Goal: Communication & Community: Answer question/provide support

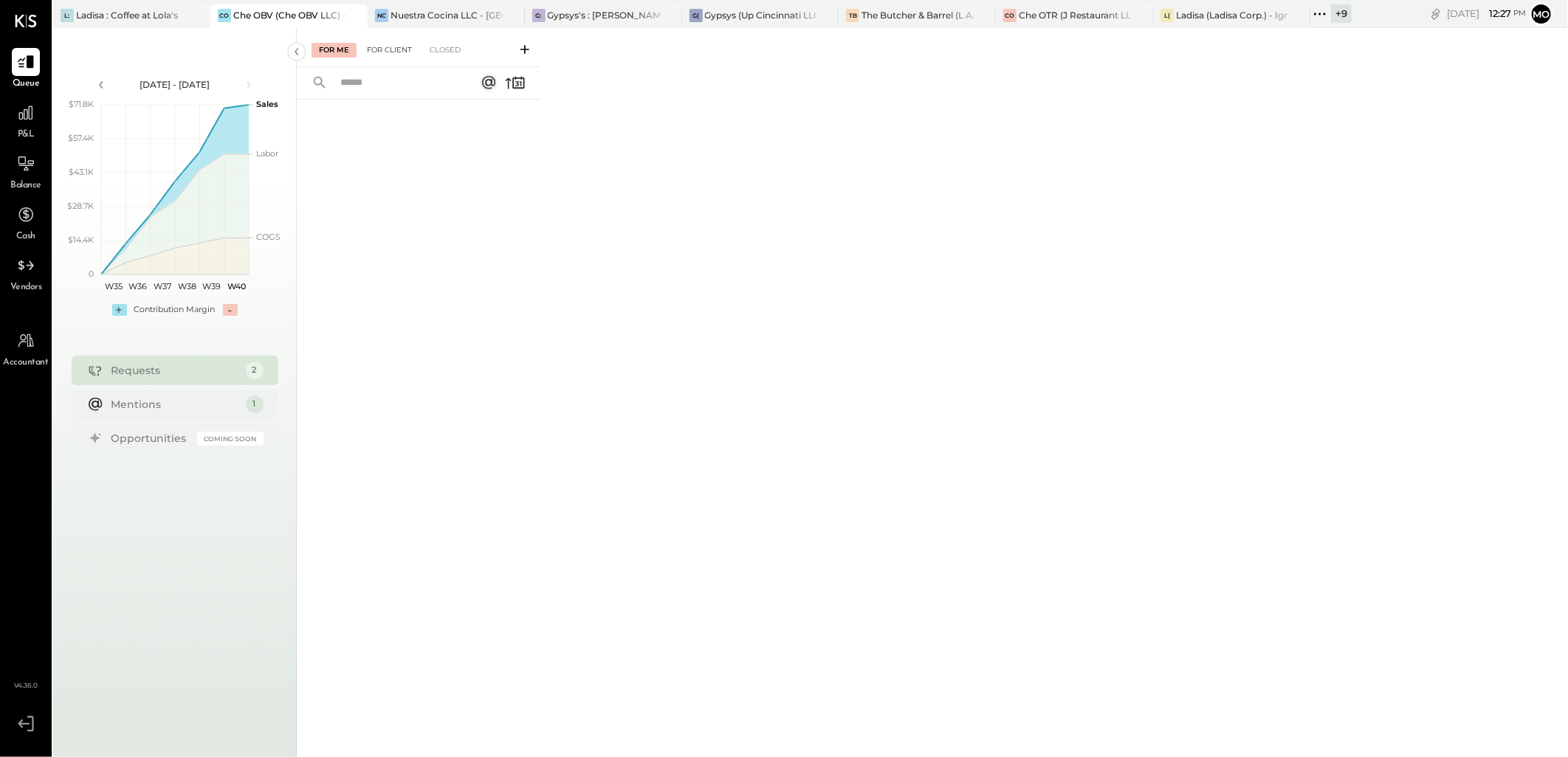
click at [388, 56] on div "For Client" at bounding box center [389, 50] width 60 height 15
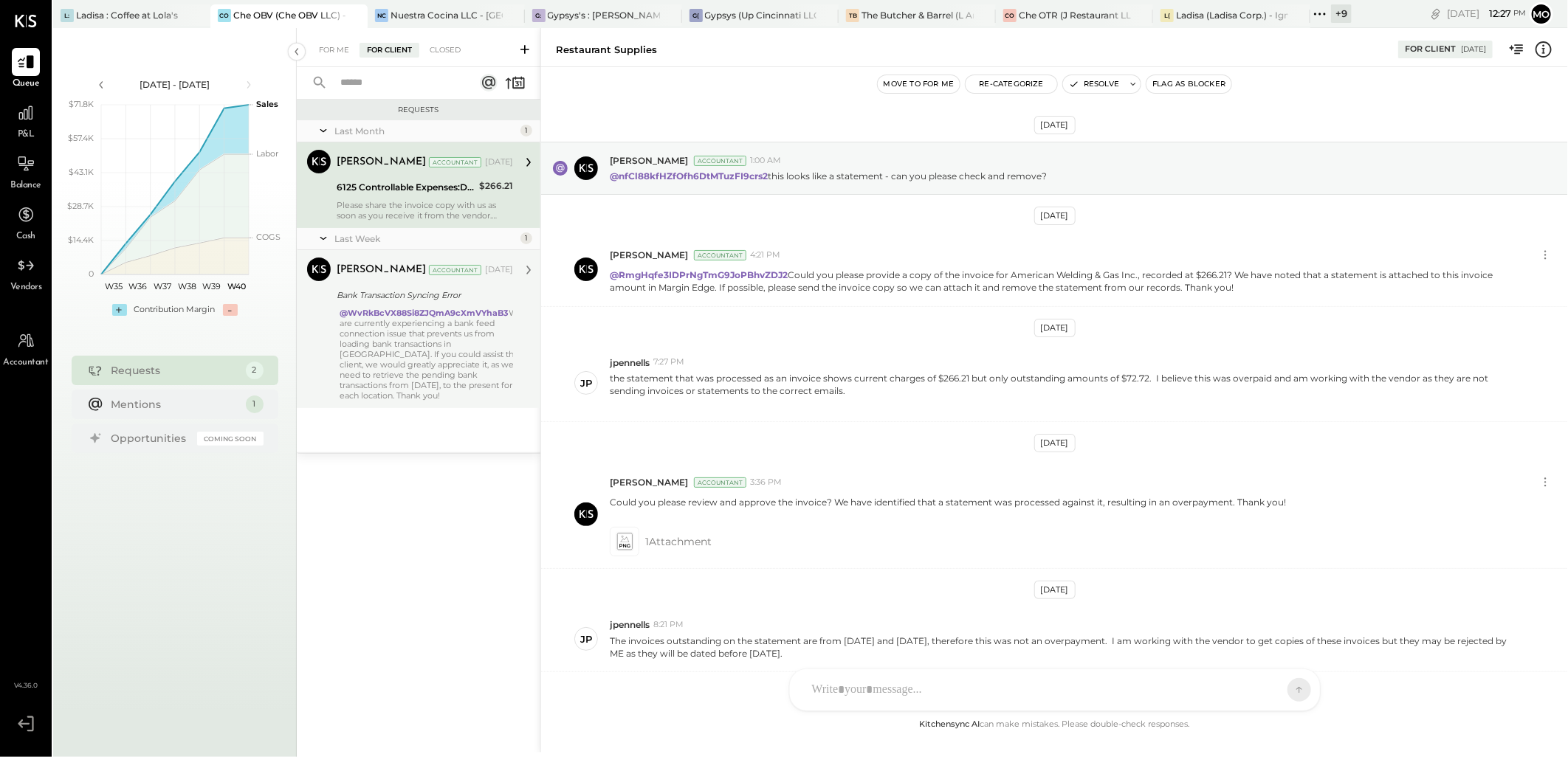
scroll to position [165, 0]
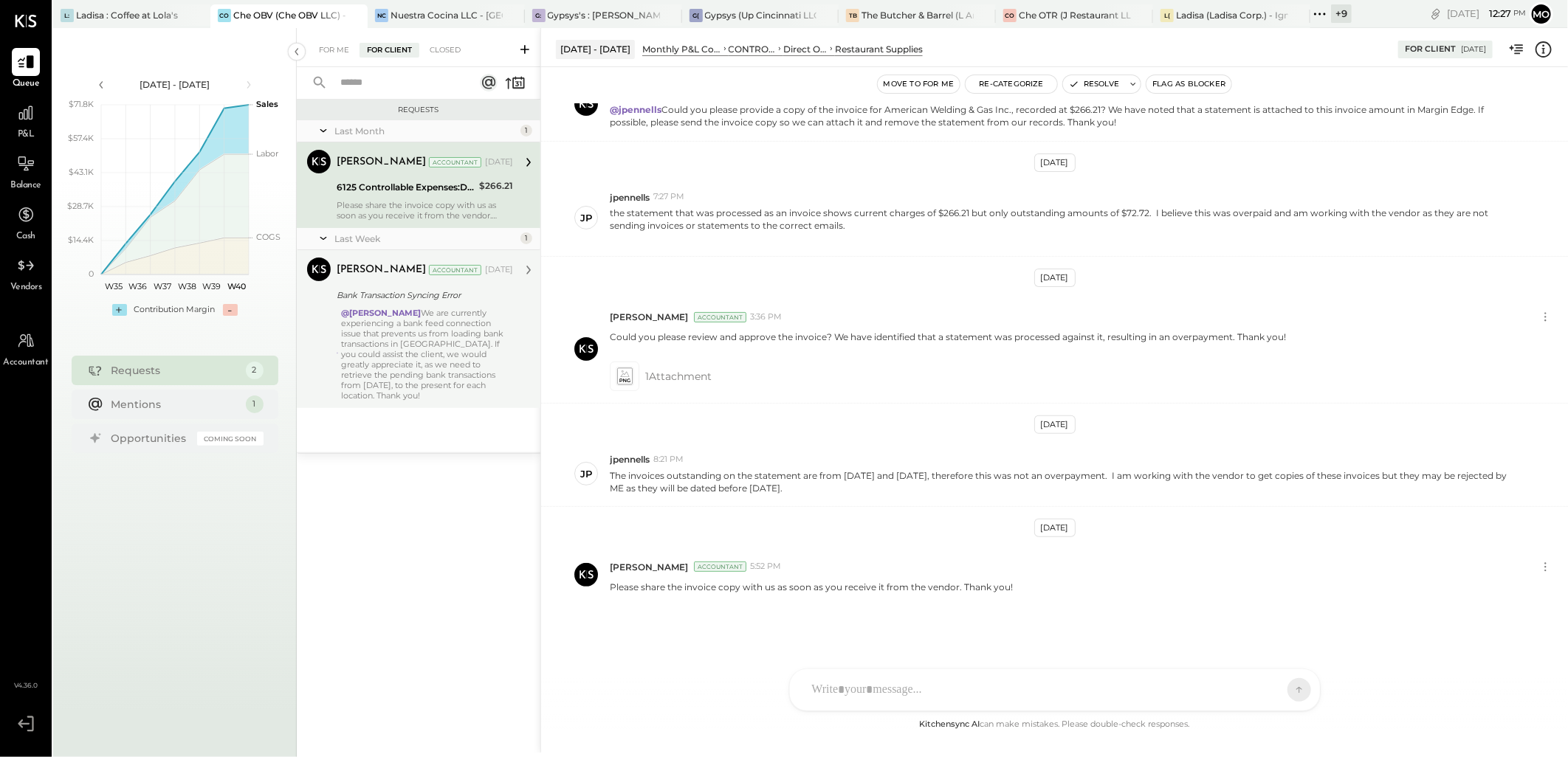
click at [473, 365] on div "@[PERSON_NAME] We are currently experiencing a bank feed connection issue that …" at bounding box center [427, 354] width 172 height 93
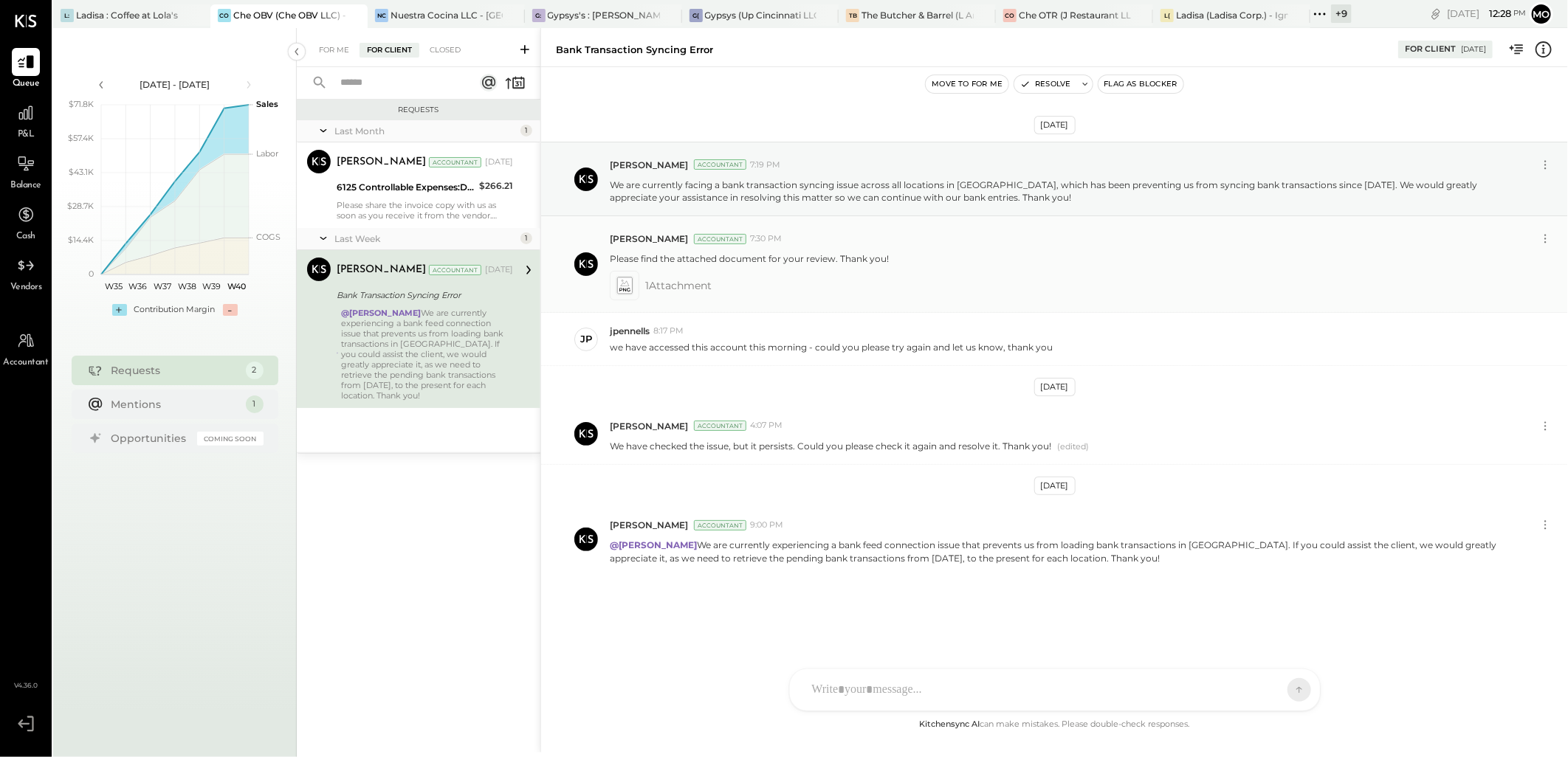
click at [631, 283] on icon at bounding box center [623, 286] width 15 height 17
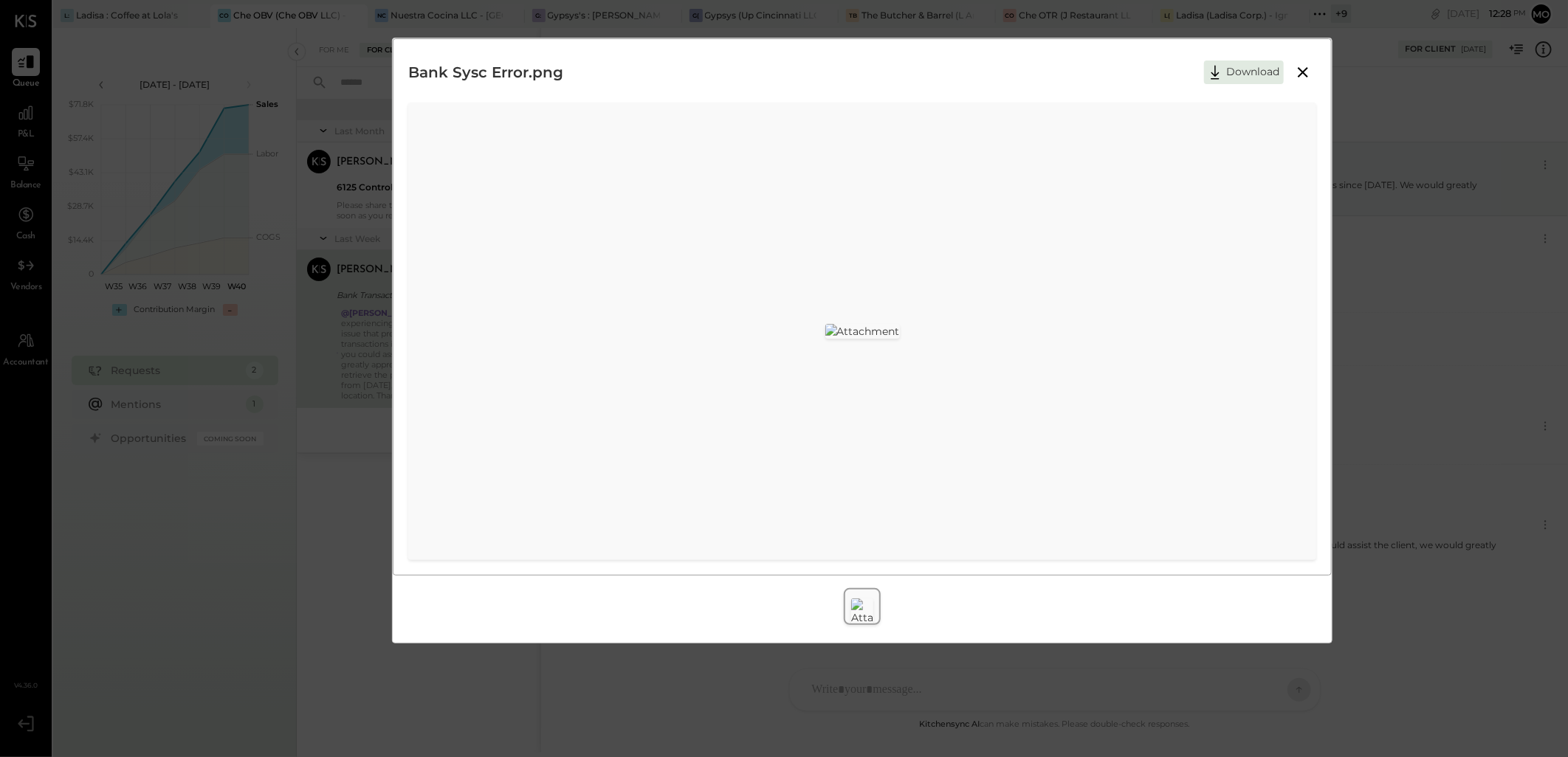
click at [1302, 71] on icon at bounding box center [1302, 72] width 11 height 11
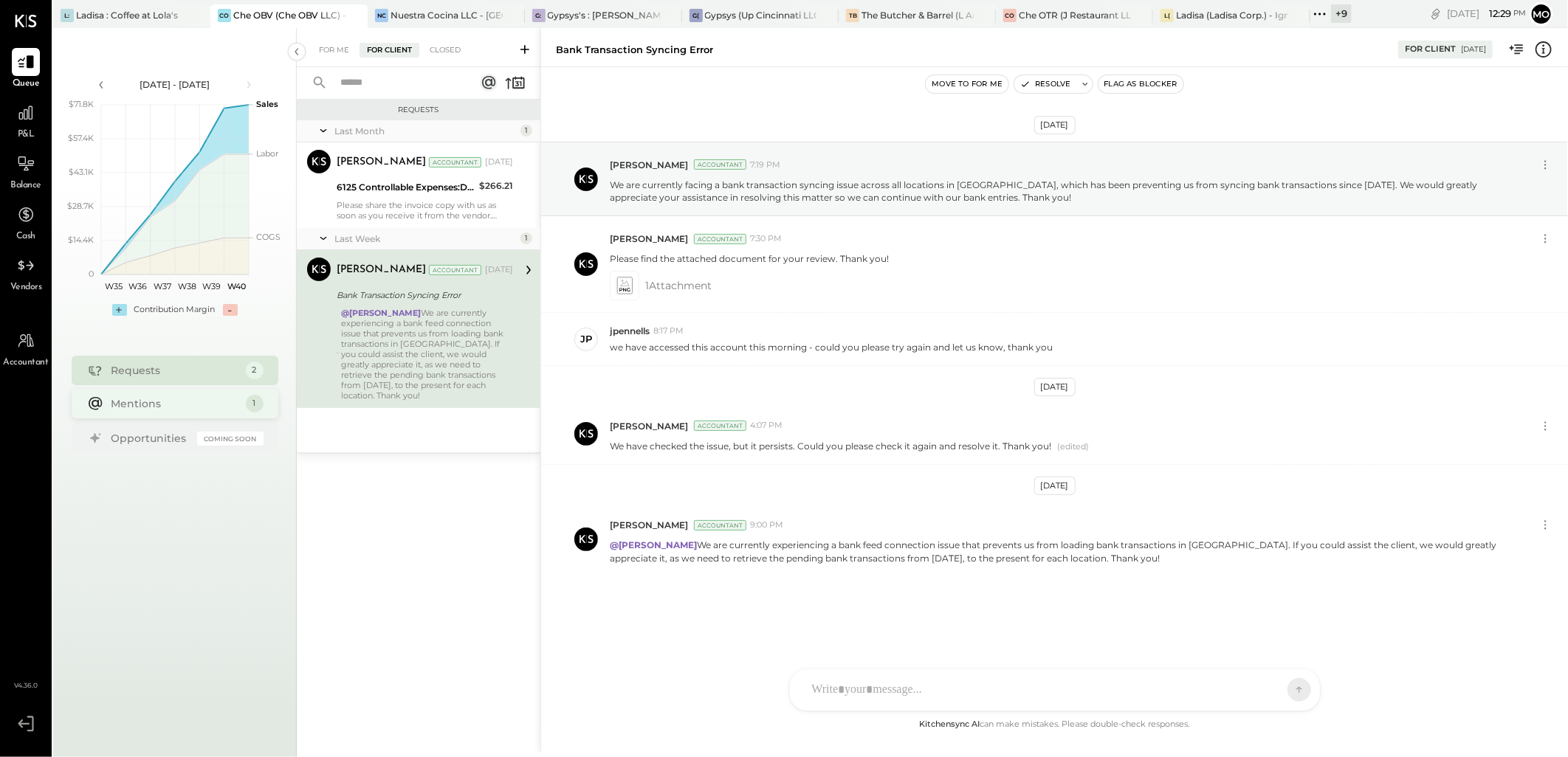
click at [166, 410] on div "Mentions" at bounding box center [175, 404] width 127 height 15
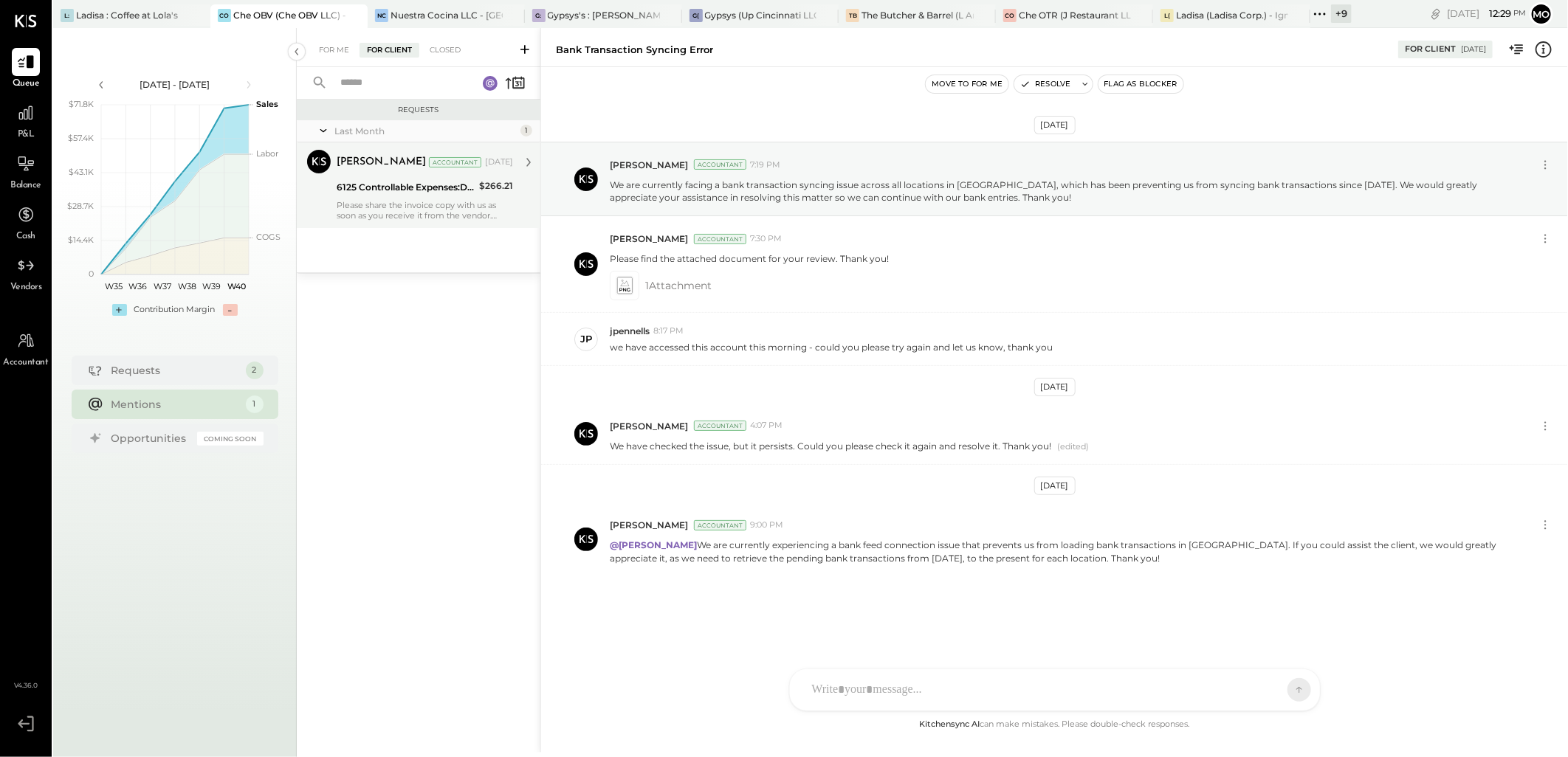
click at [360, 202] on div "Please share the invoice copy with us as soon as you receive it from the vendor…" at bounding box center [425, 211] width 176 height 21
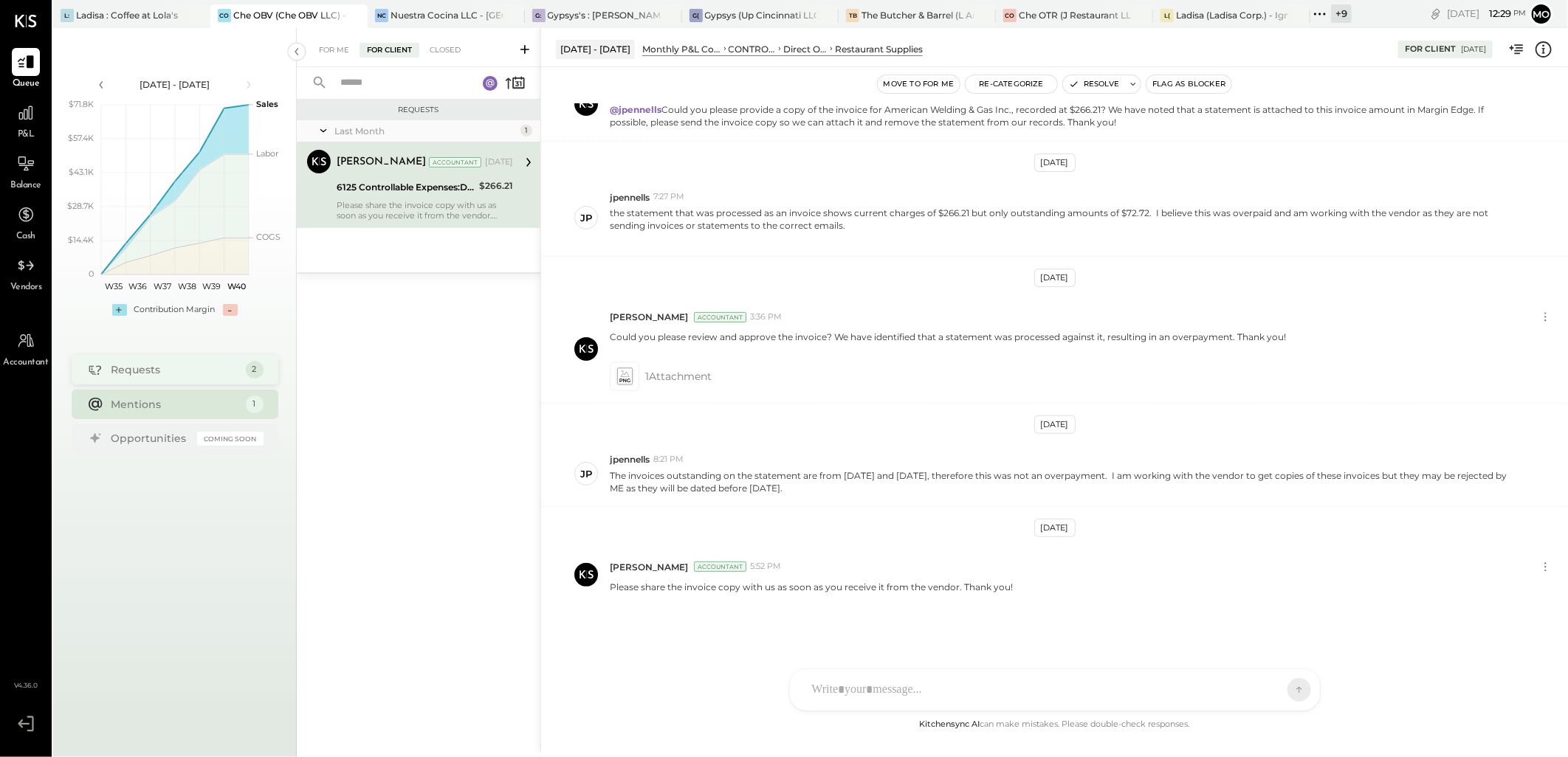
click at [168, 384] on div "Requests 2" at bounding box center [174, 370] width 206 height 29
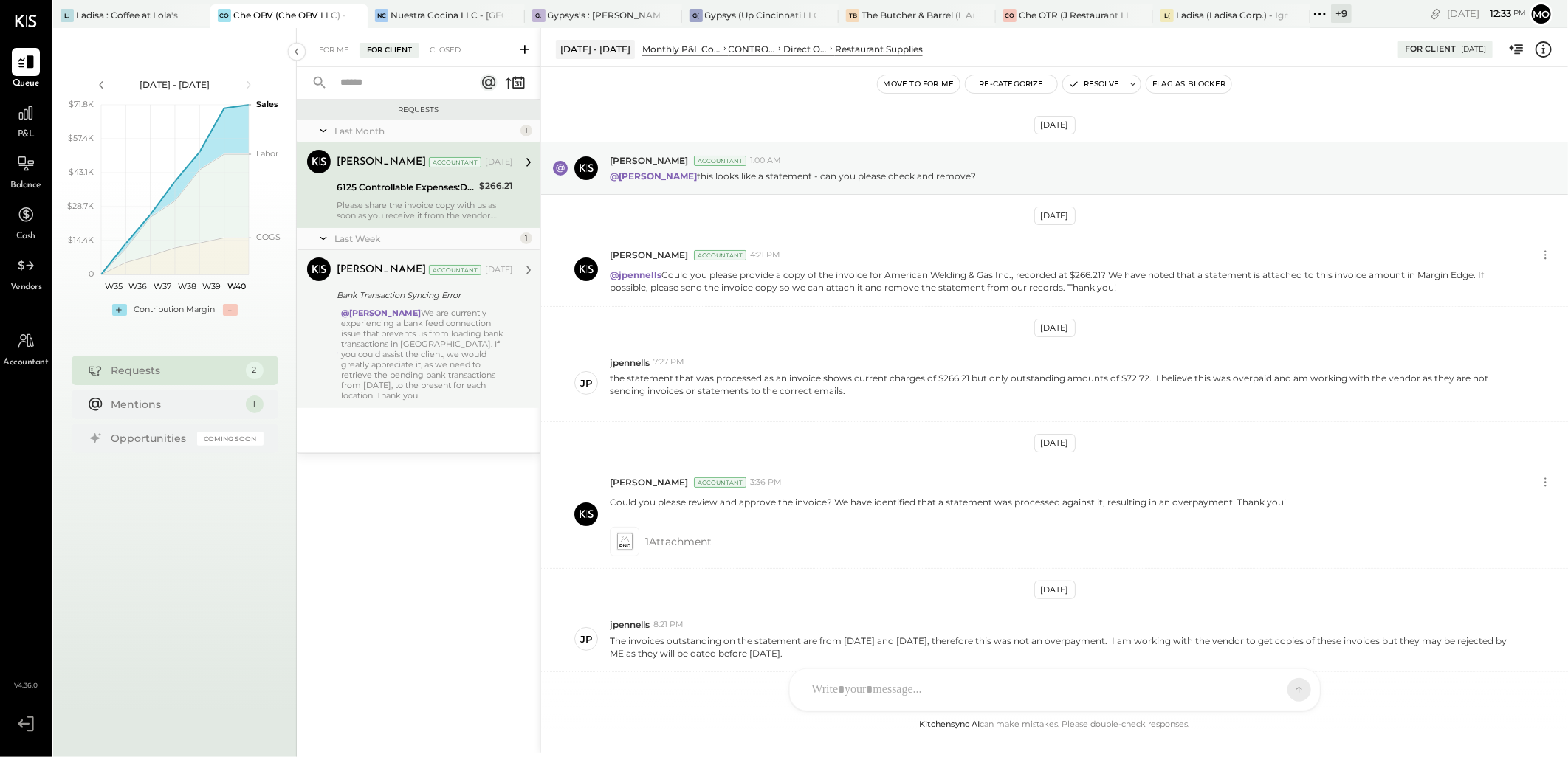
click at [444, 388] on div "@[PERSON_NAME] We are currently experiencing a bank feed connection issue that …" at bounding box center [427, 354] width 172 height 93
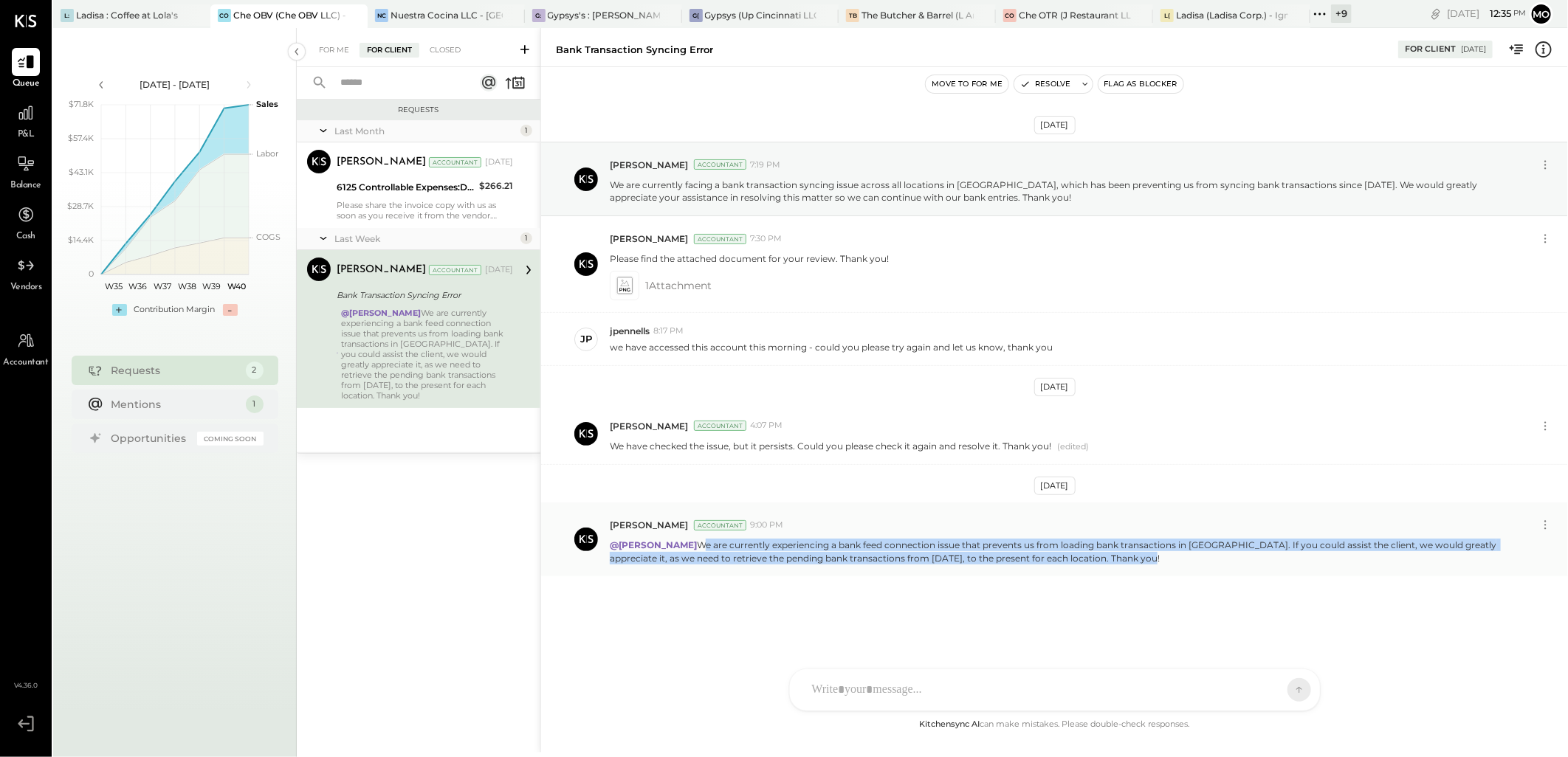
drag, startPoint x: 699, startPoint y: 543, endPoint x: 1132, endPoint y: 555, distance: 433.2
click at [1132, 555] on p "@[PERSON_NAME] We are currently experiencing a bank feed connection issue that …" at bounding box center [1059, 551] width 899 height 25
